Goal: Task Accomplishment & Management: Manage account settings

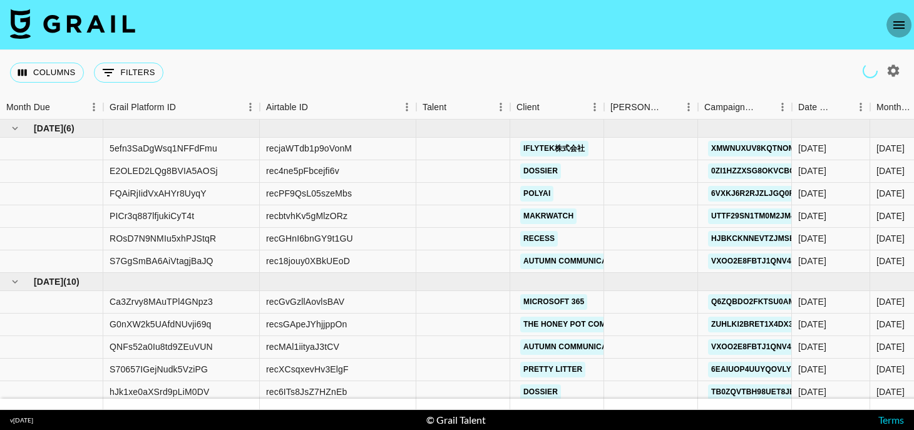
click at [888, 28] on button "open drawer" at bounding box center [899, 25] width 25 height 25
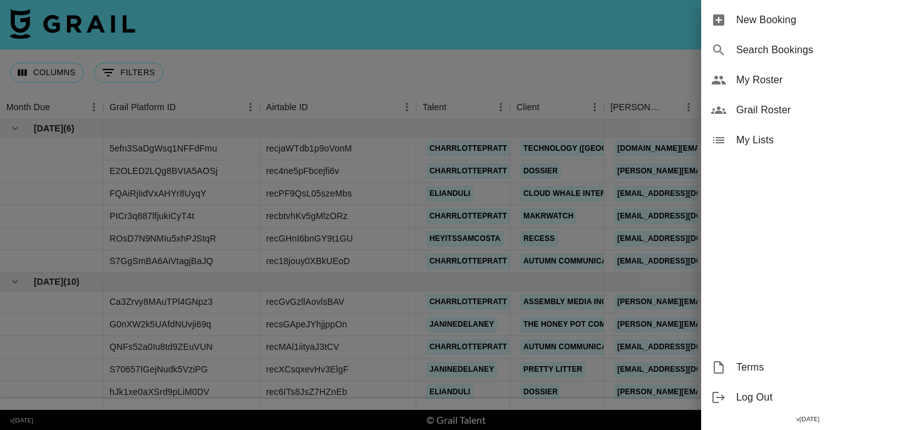
click at [764, 80] on span "My Roster" at bounding box center [821, 80] width 168 height 15
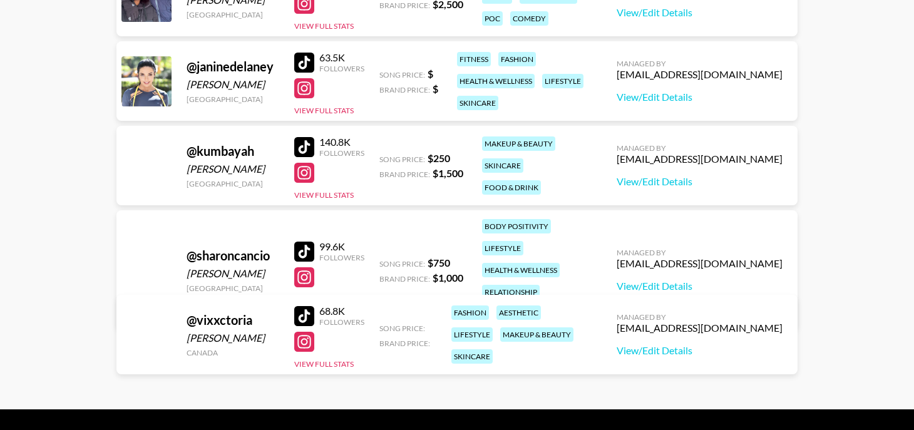
scroll to position [317, 0]
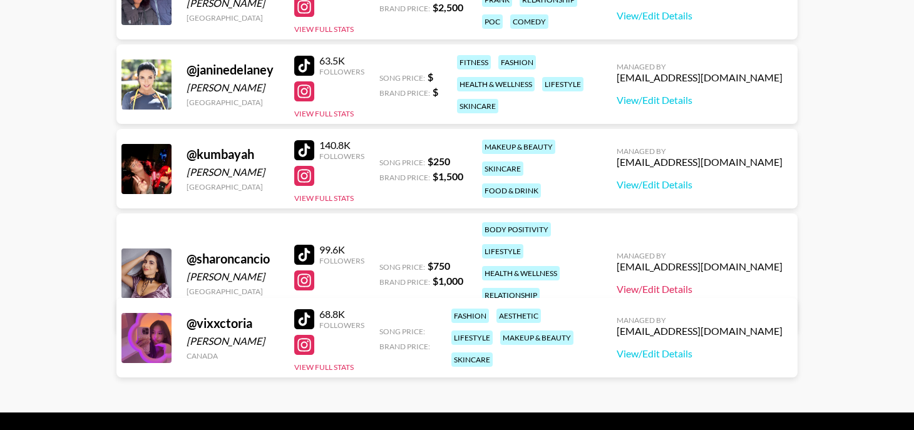
click at [698, 283] on link "View/Edit Details" at bounding box center [700, 289] width 166 height 13
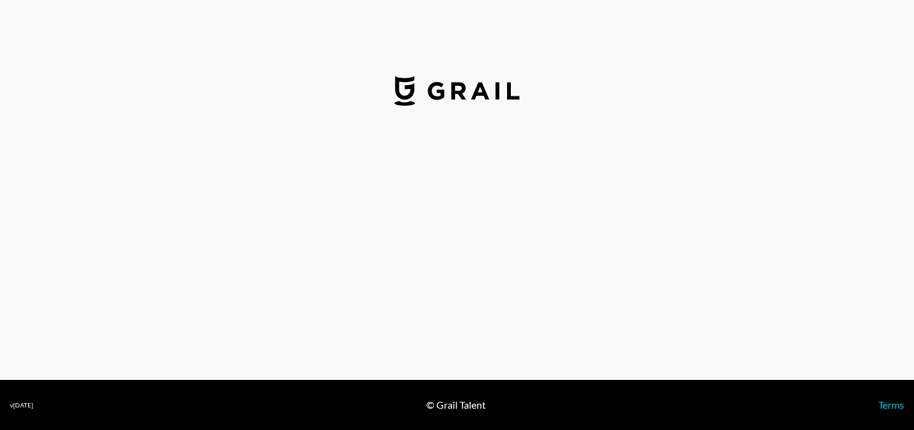
select select "USD"
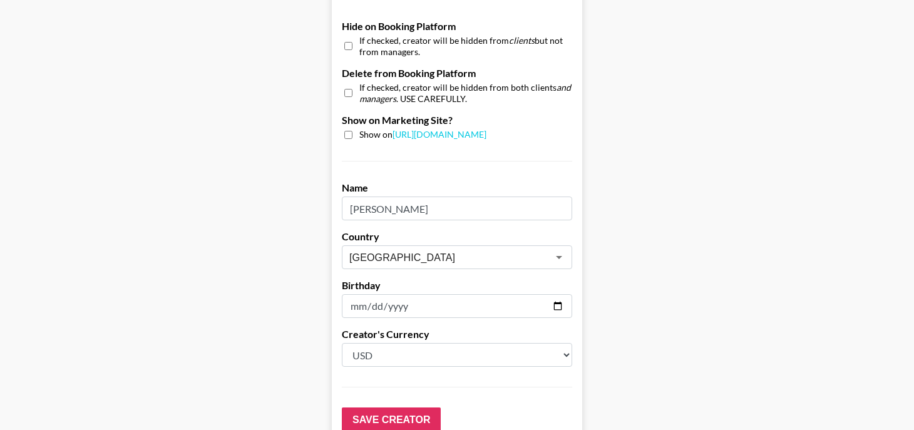
scroll to position [1188, 0]
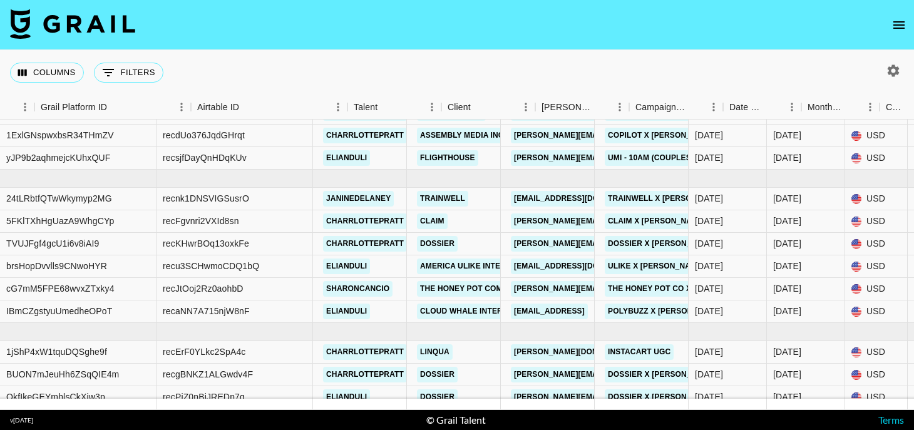
scroll to position [347, 69]
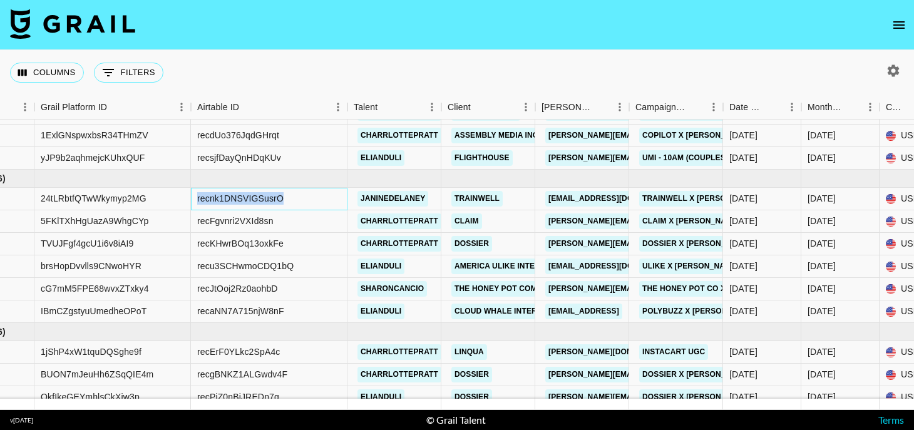
drag, startPoint x: 290, startPoint y: 200, endPoint x: 198, endPoint y: 203, distance: 92.1
click at [198, 203] on div "recnk1DNSVIGSusrO" at bounding box center [269, 199] width 157 height 23
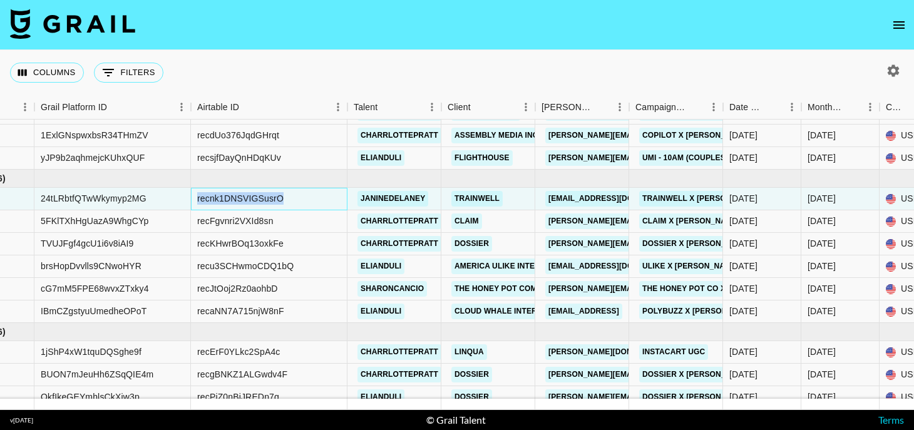
copy div "recnk1DNSVIGSusrO"
